Goal: Check status

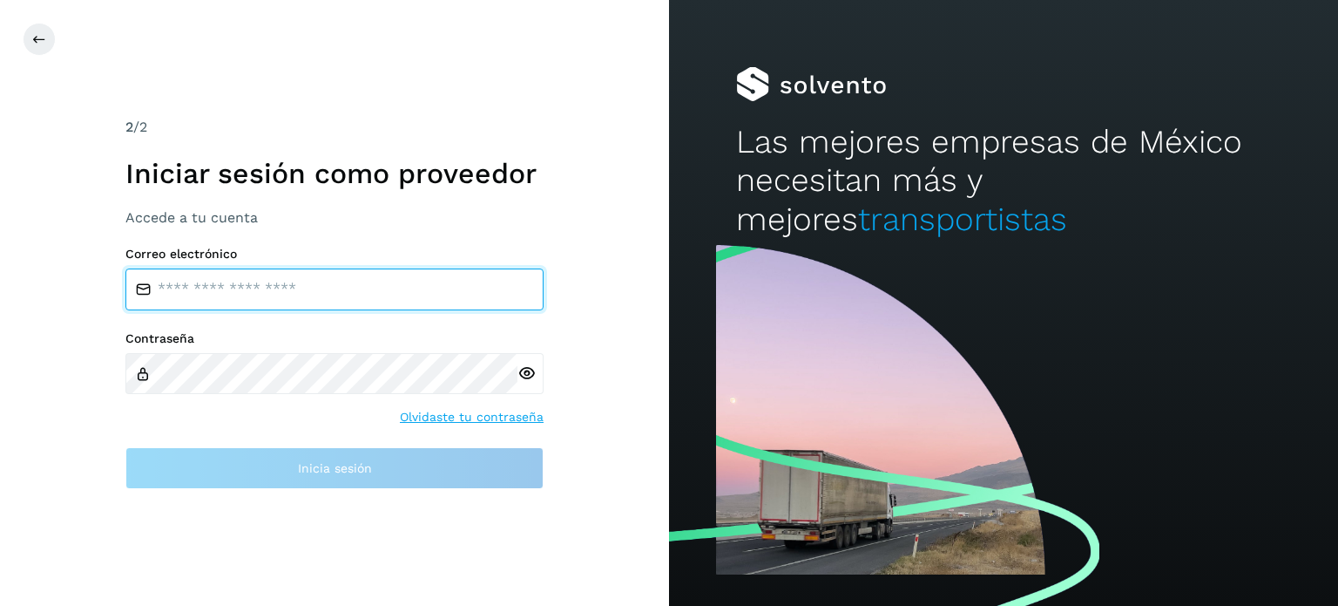
type input "**********"
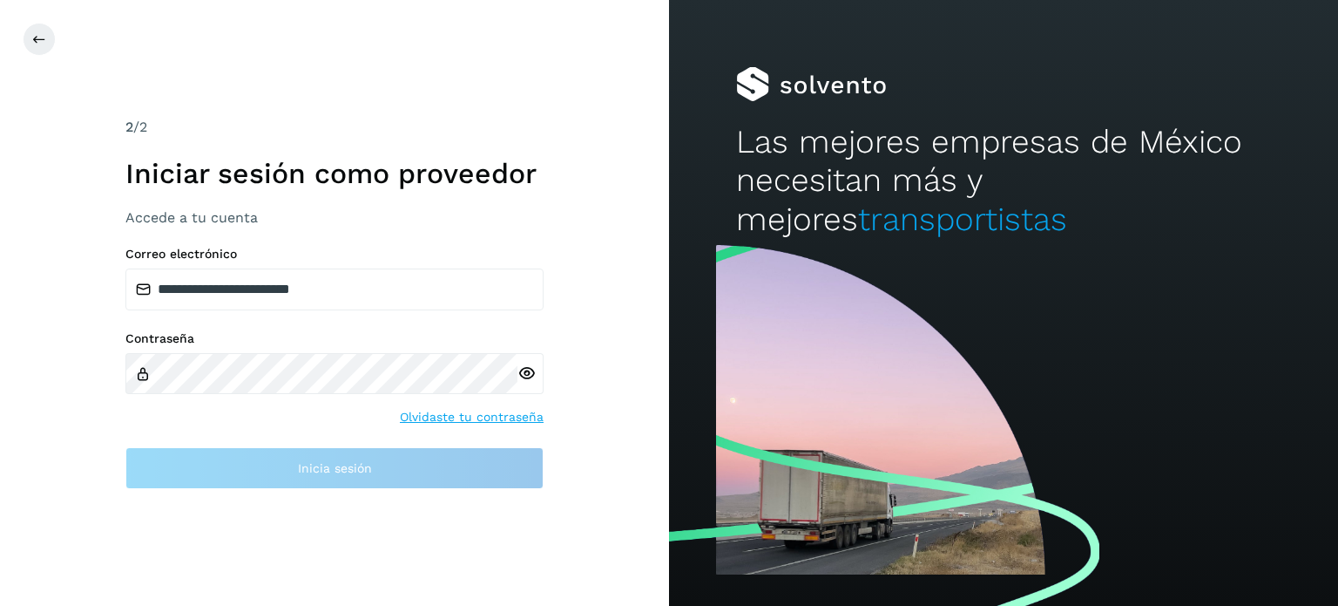
click at [301, 410] on div "Contraseña Olvidaste tu contraseña" at bounding box center [334, 378] width 418 height 95
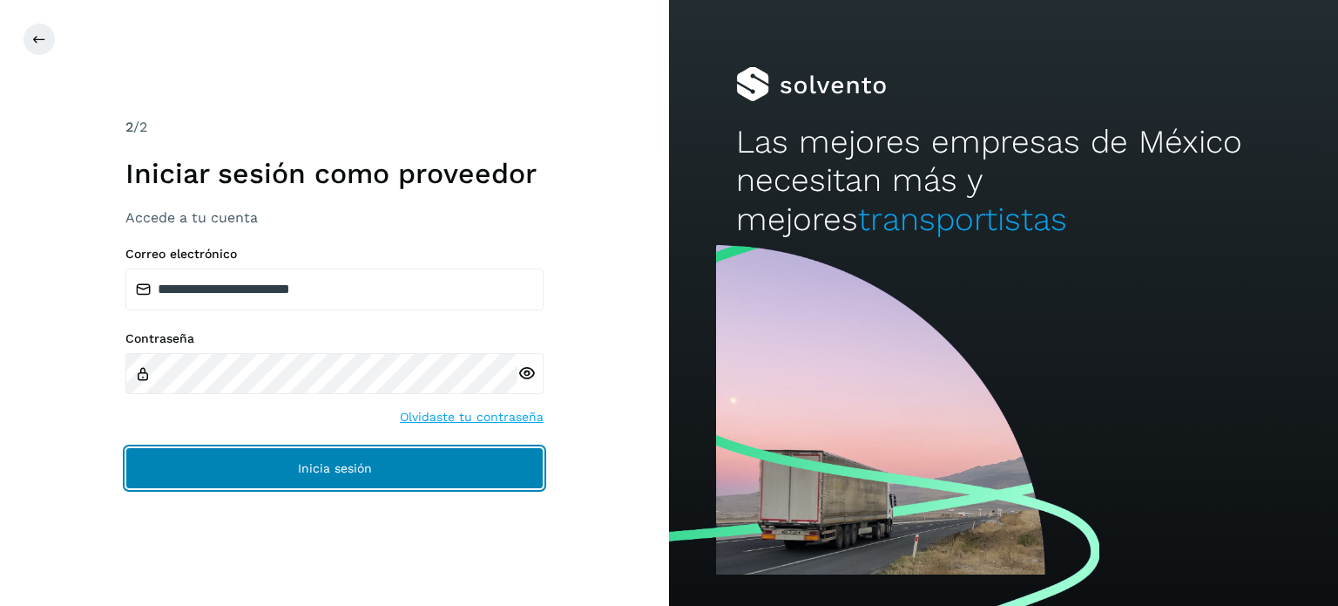
click at [280, 456] on button "Inicia sesión" at bounding box center [334, 468] width 418 height 42
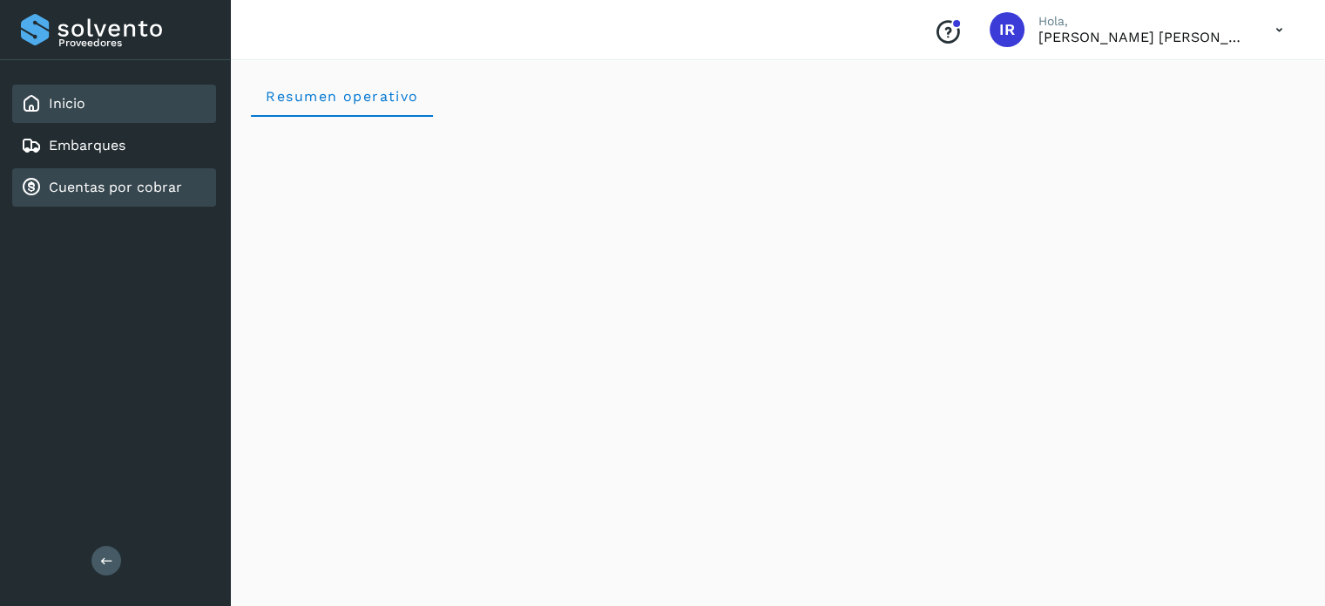
click at [112, 186] on link "Cuentas por cobrar" at bounding box center [115, 187] width 133 height 17
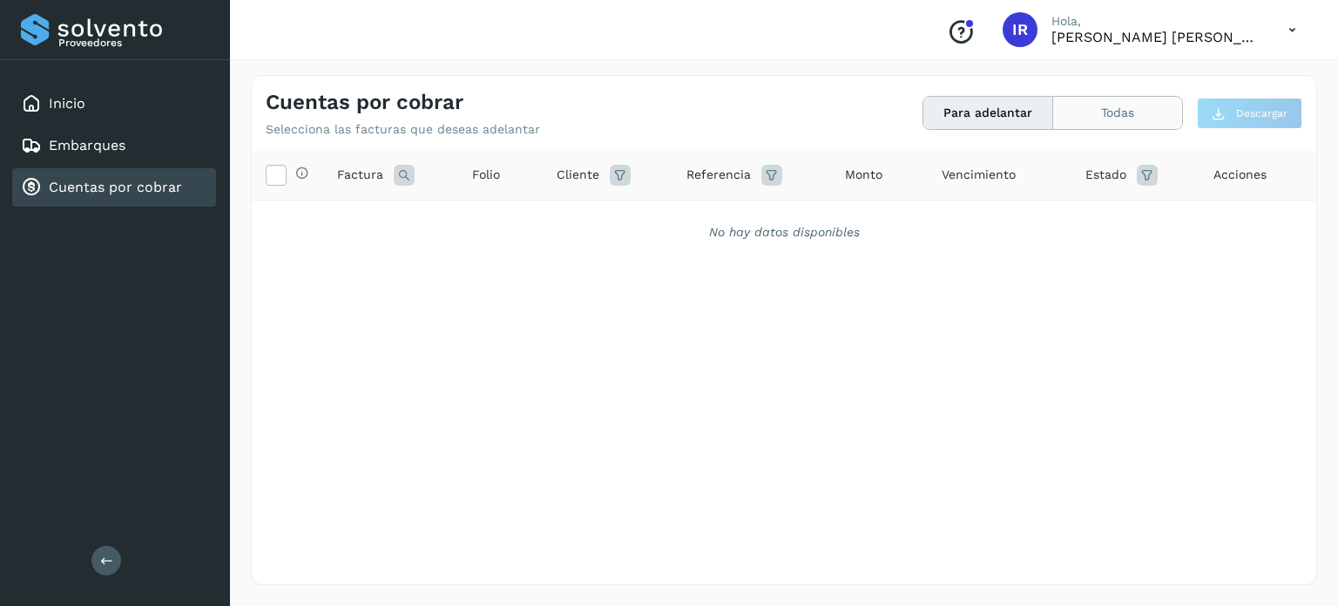
click at [1088, 111] on button "Todas" at bounding box center [1117, 113] width 129 height 32
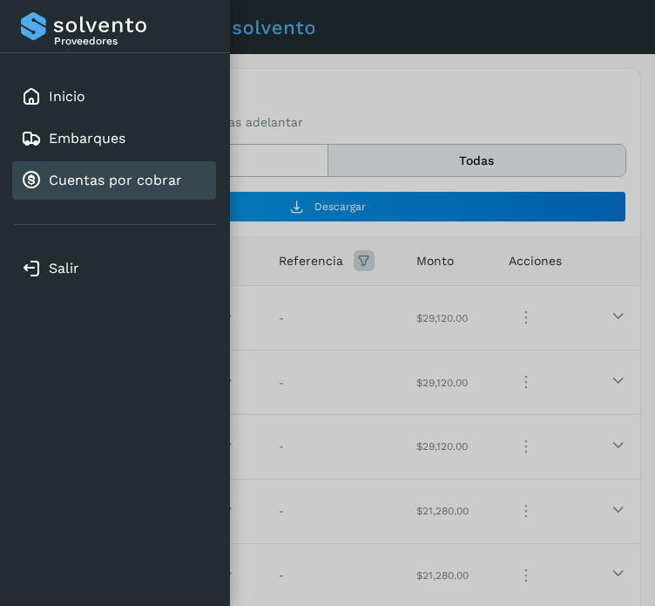
click at [313, 293] on div at bounding box center [327, 303] width 655 height 606
